Goal: Find contact information: Find contact information

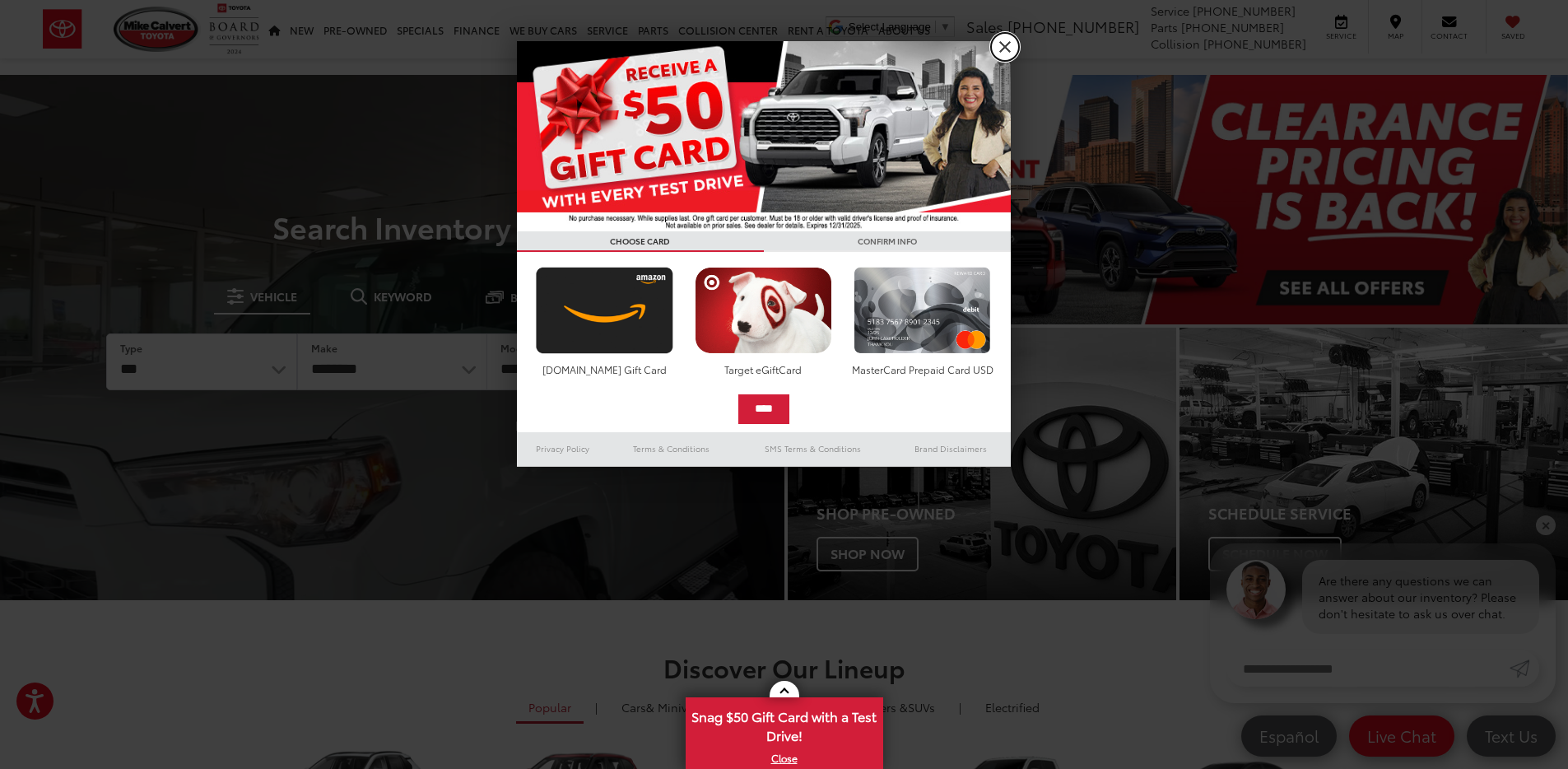
click at [1007, 48] on link "X" at bounding box center [1005, 46] width 28 height 28
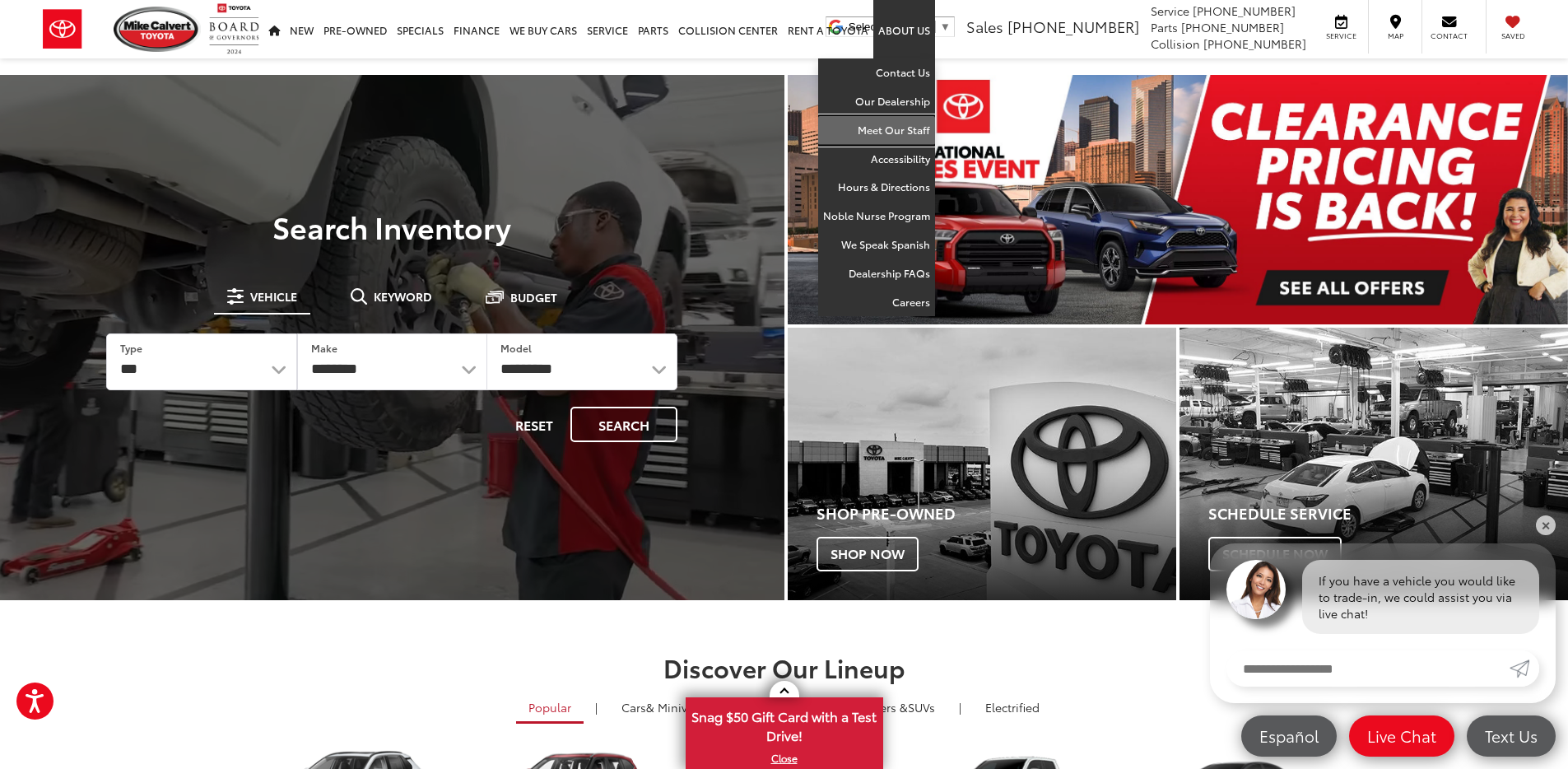
click at [894, 132] on link "Meet Our Staff" at bounding box center [877, 130] width 117 height 29
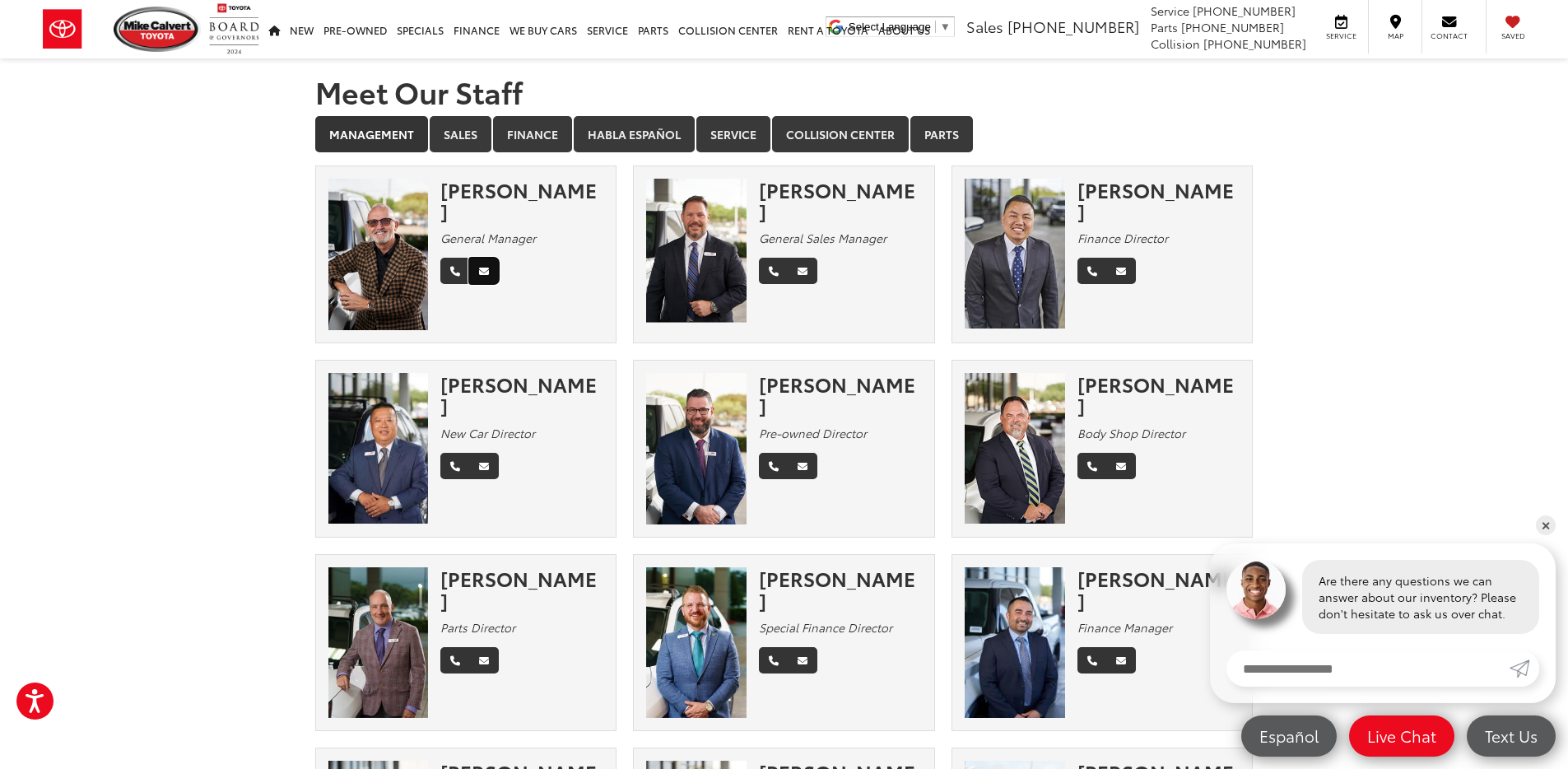
click at [481, 266] on icon "Email" at bounding box center [483, 271] width 10 height 10
click at [483, 266] on icon "Email" at bounding box center [483, 271] width 10 height 10
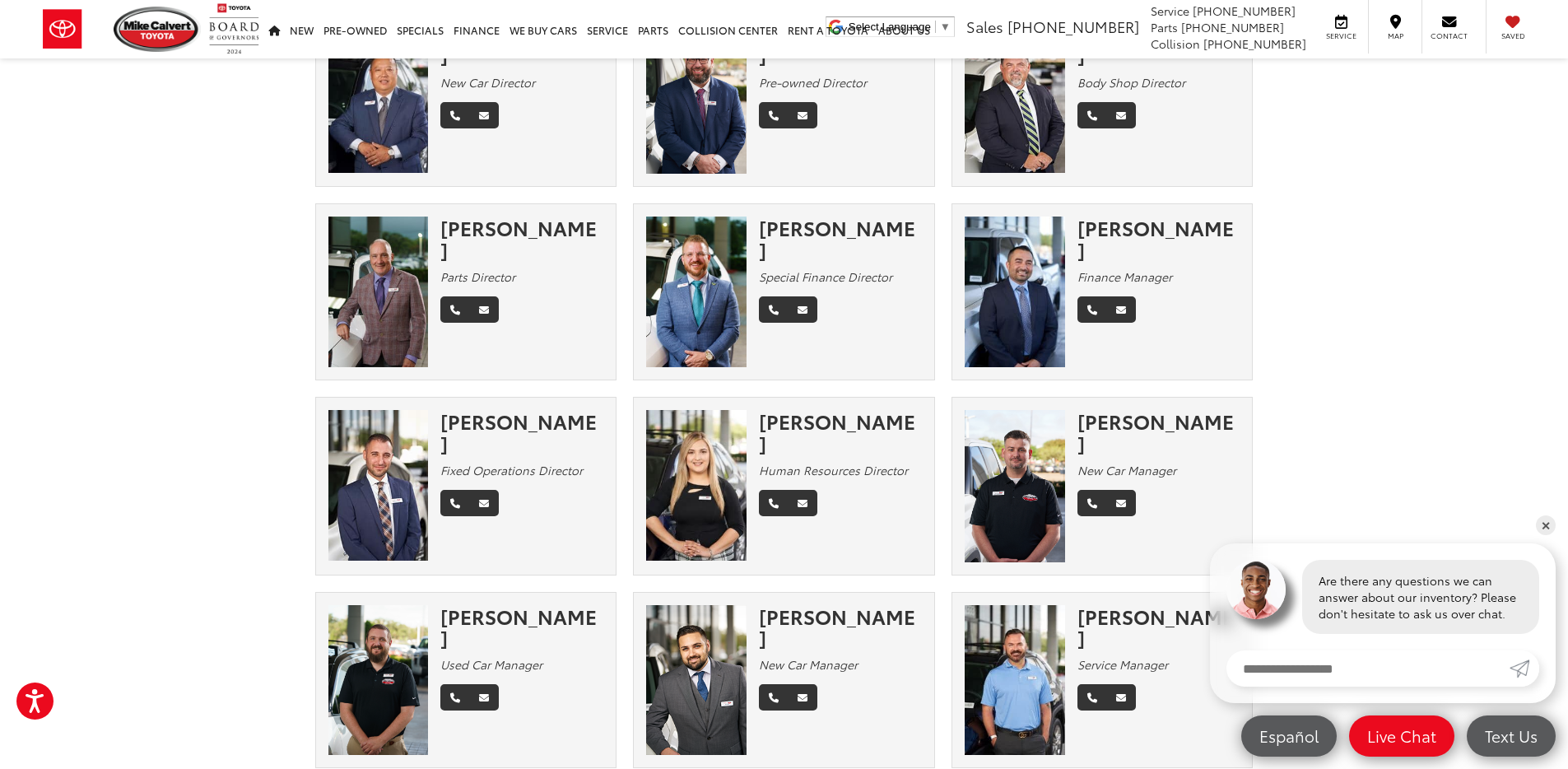
scroll to position [348, 0]
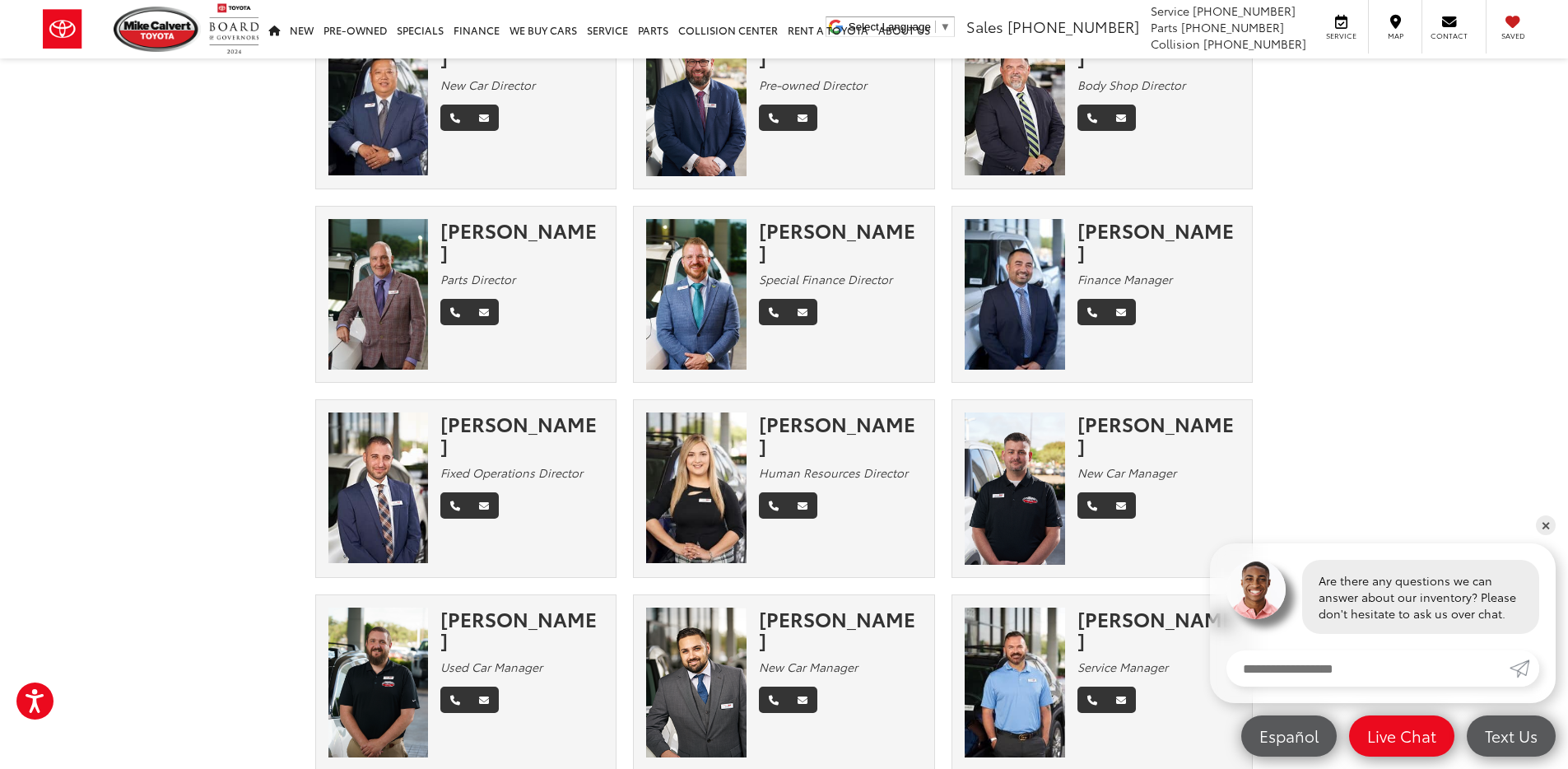
click at [692, 456] on img at bounding box center [696, 487] width 100 height 150
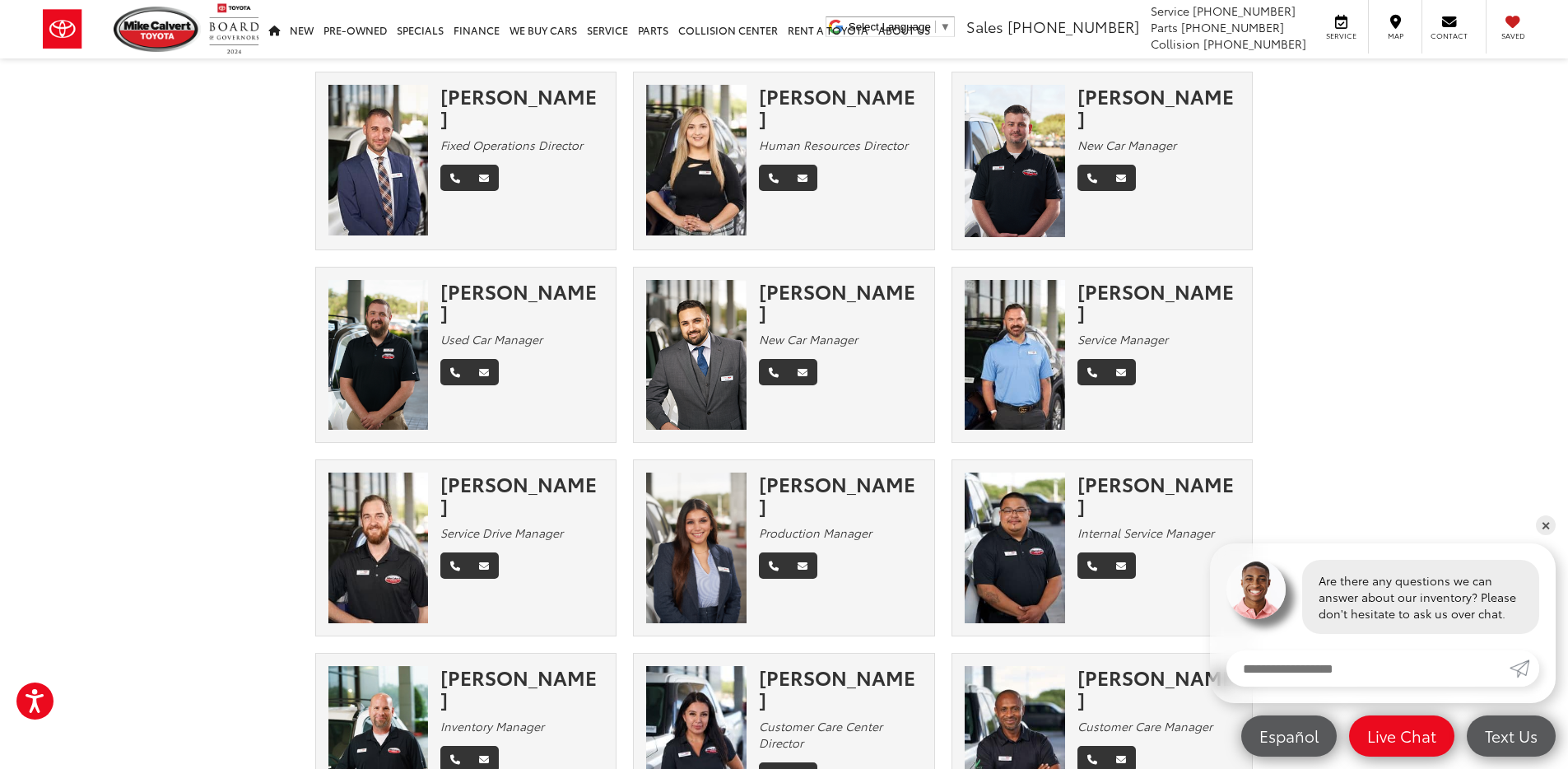
scroll to position [470, 0]
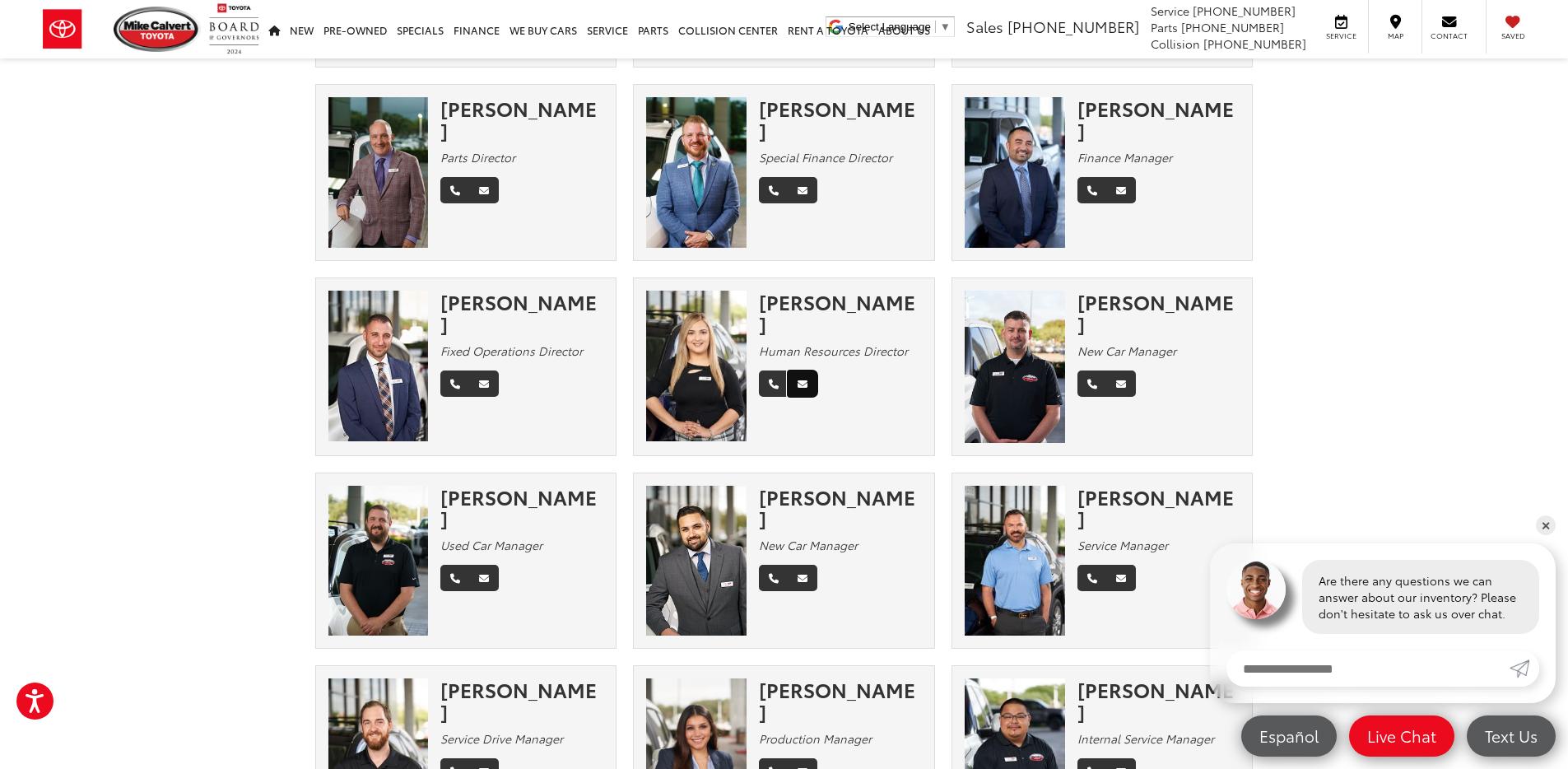
click at [804, 383] on icon "Email" at bounding box center [803, 384] width 10 height 10
click at [799, 385] on icon "Email" at bounding box center [803, 384] width 10 height 10
click at [800, 385] on icon "Email" at bounding box center [803, 384] width 10 height 10
click at [799, 385] on icon "Email" at bounding box center [803, 384] width 10 height 10
click at [791, 315] on div "Olivia Ellenberger" at bounding box center [841, 312] width 163 height 44
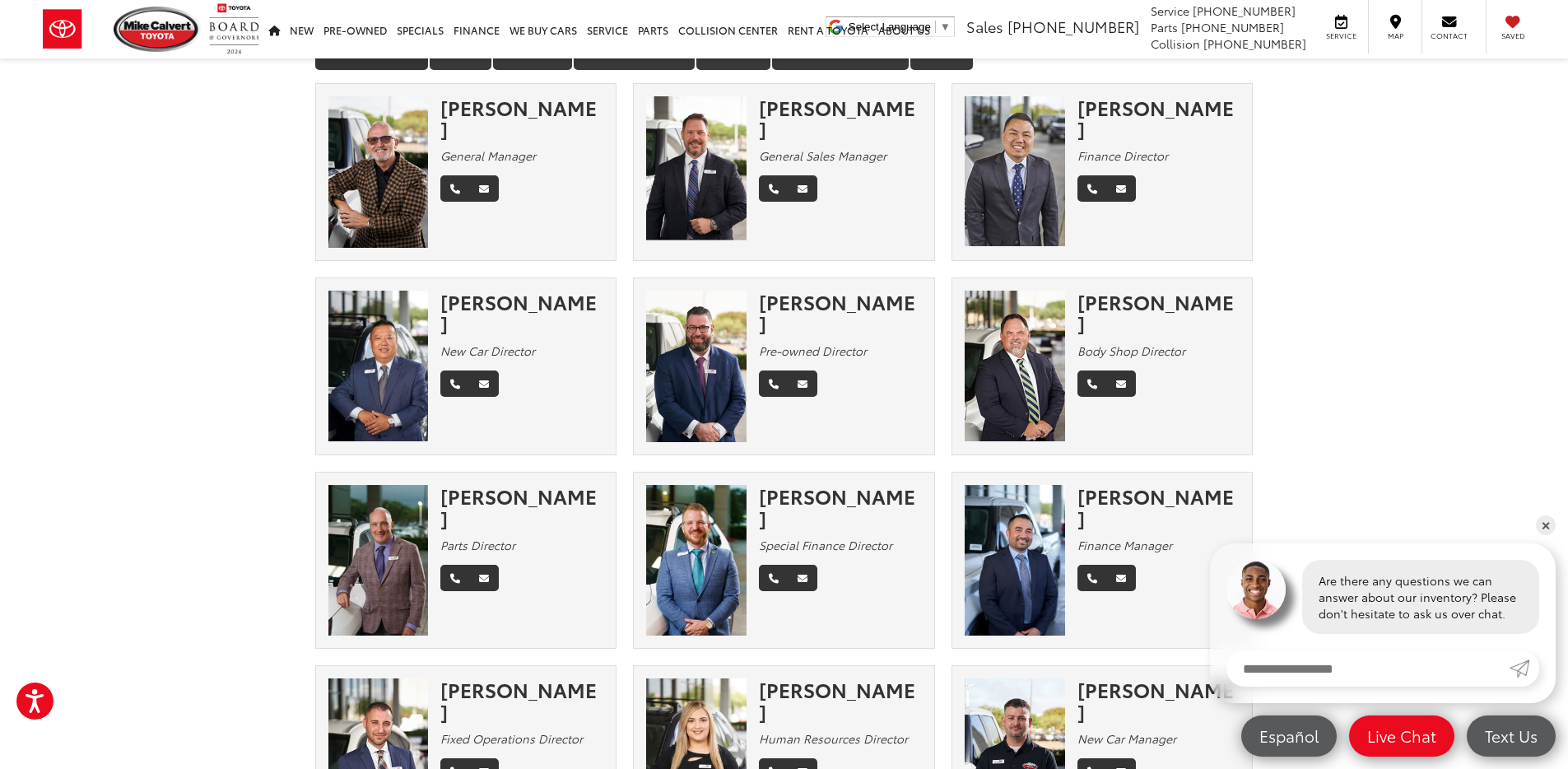
scroll to position [0, 0]
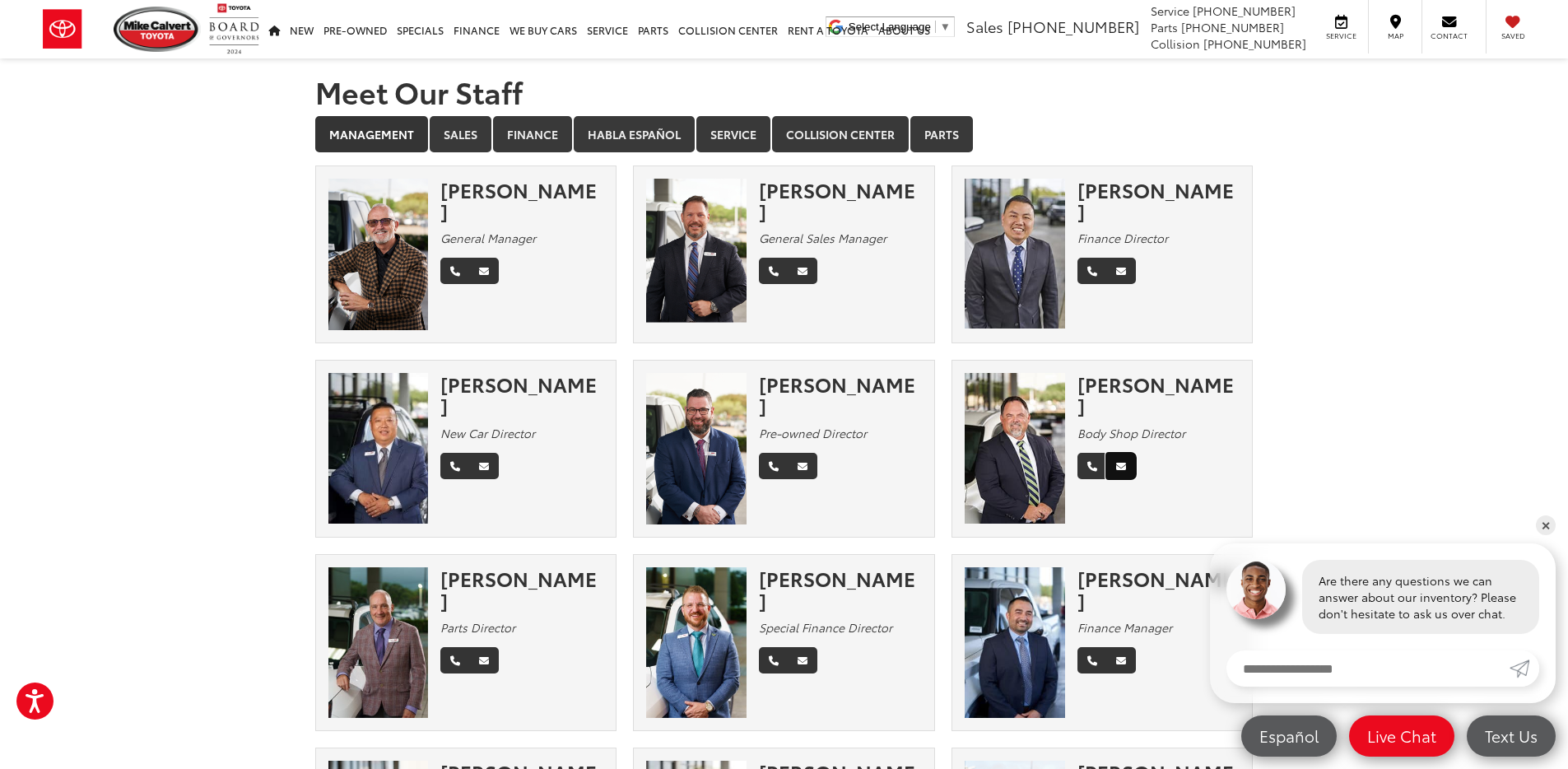
click at [1124, 462] on icon "Email" at bounding box center [1121, 467] width 10 height 10
